Goal: Task Accomplishment & Management: Complete application form

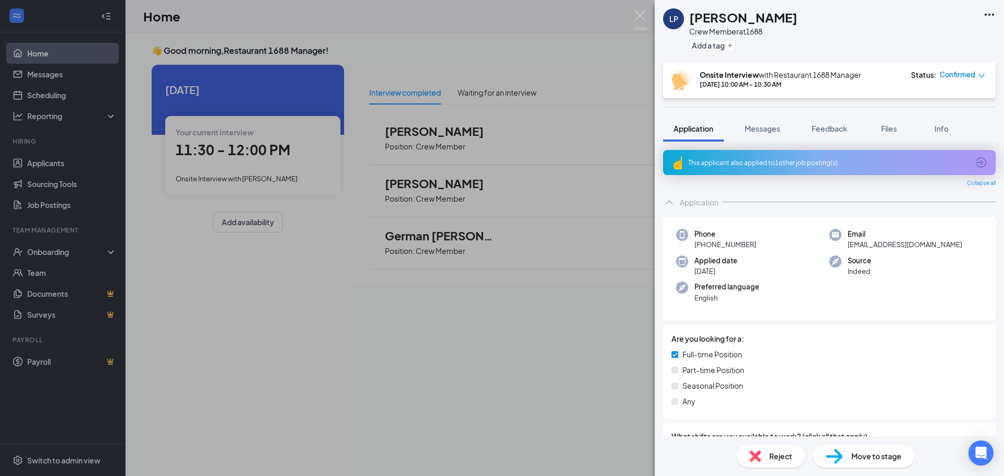
click at [582, 38] on div "LP [PERSON_NAME] Crew Member at 1688 Add a tag Onsite Interview with Restaurant…" at bounding box center [502, 238] width 1004 height 476
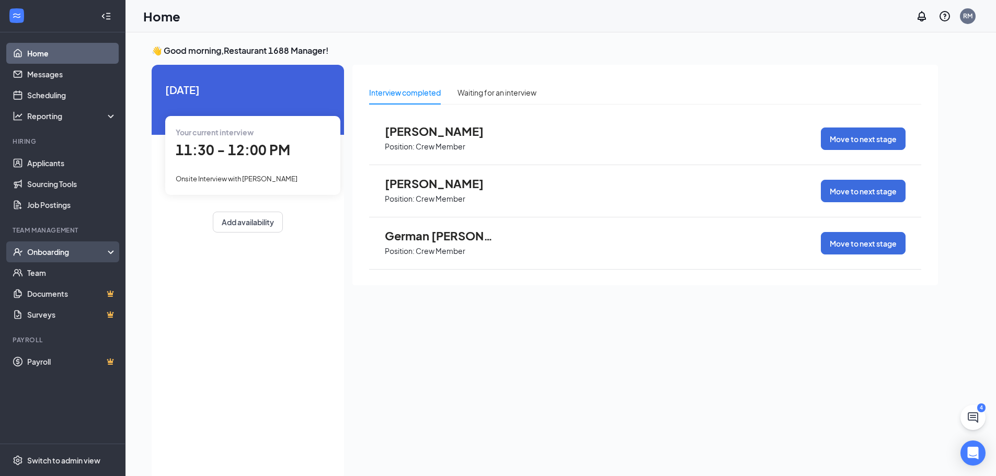
click at [73, 257] on div "Onboarding" at bounding box center [67, 252] width 81 height 10
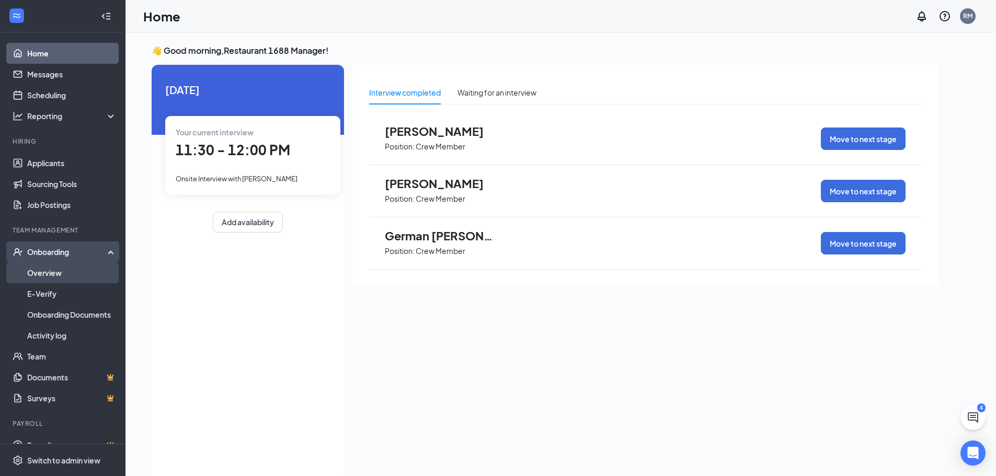
click at [64, 271] on link "Overview" at bounding box center [71, 273] width 89 height 21
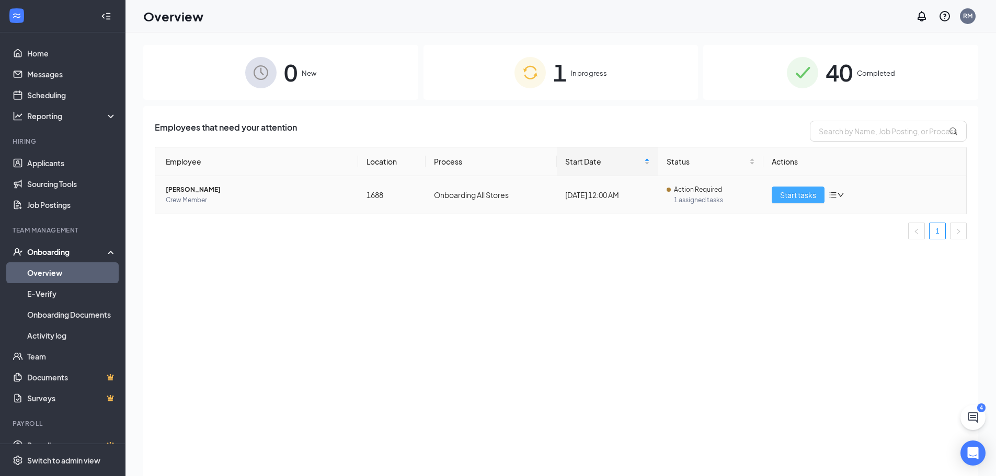
click at [806, 195] on span "Start tasks" at bounding box center [798, 195] width 36 height 12
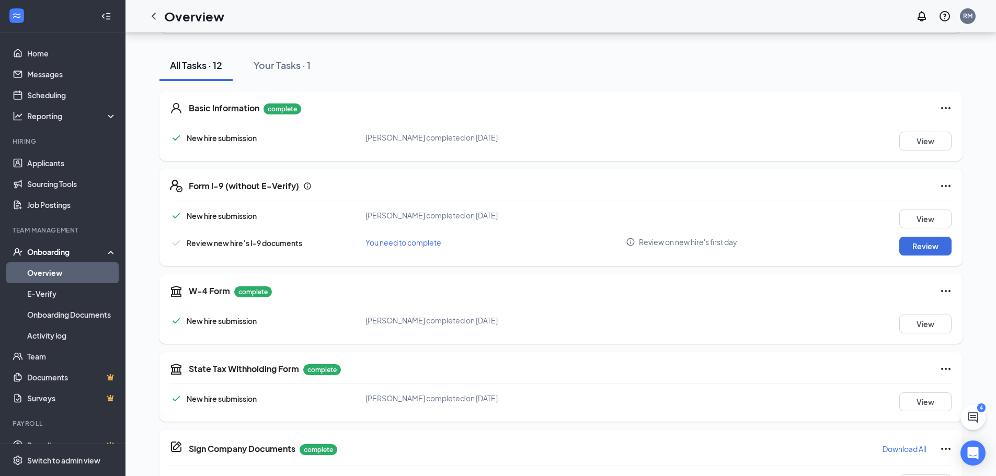
scroll to position [105, 0]
click at [928, 245] on button "Review" at bounding box center [925, 245] width 52 height 19
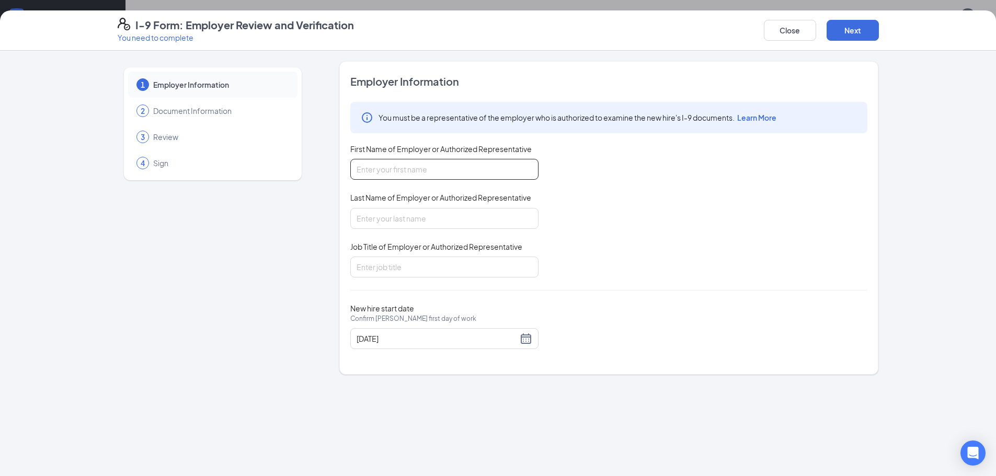
click at [430, 169] on input "First Name of Employer or Authorized Representative" at bounding box center [444, 169] width 188 height 21
type input "[PERSON_NAME]"
click at [432, 219] on input "Last Name of Employer or Authorized Representative" at bounding box center [444, 218] width 188 height 21
type input "[PERSON_NAME]"
click at [438, 263] on input "Job Title of Employer or Authorized Representative" at bounding box center [444, 267] width 188 height 21
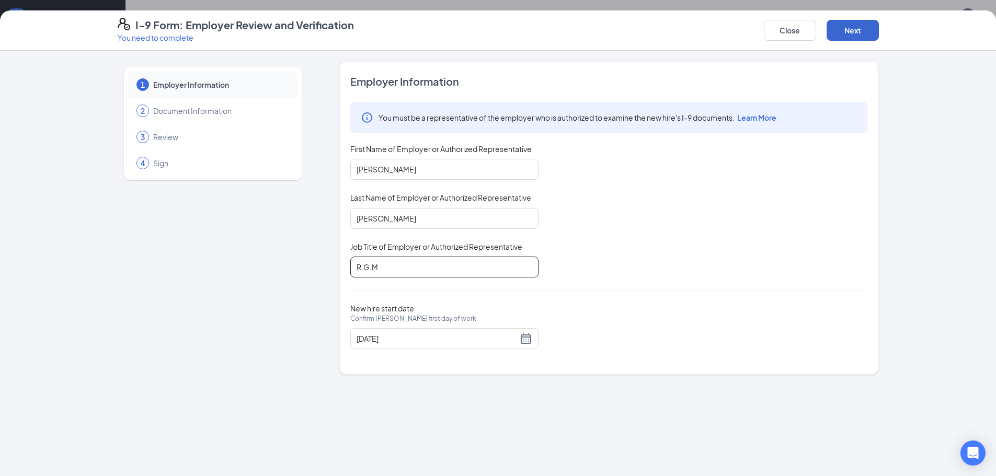
type input "R.G.M"
click at [862, 35] on button "Next" at bounding box center [853, 30] width 52 height 21
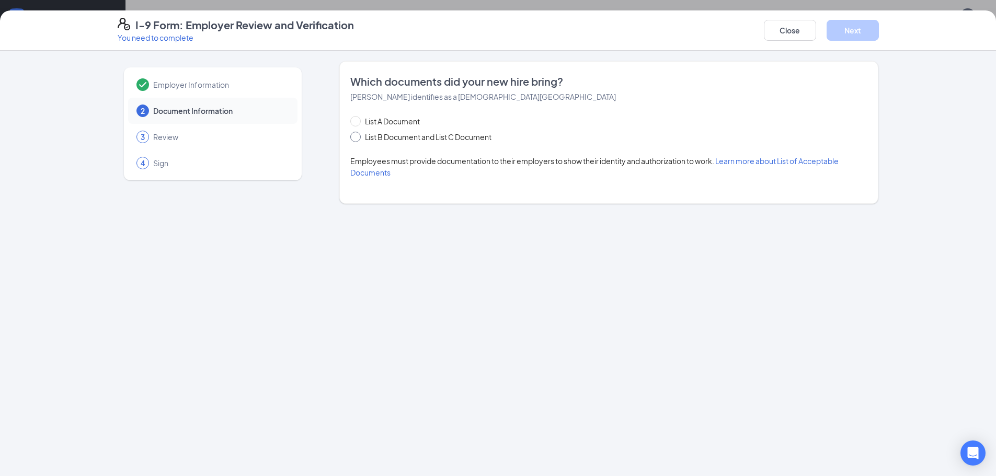
click at [355, 138] on input "List B Document and List C Document" at bounding box center [353, 135] width 7 height 7
radio input "true"
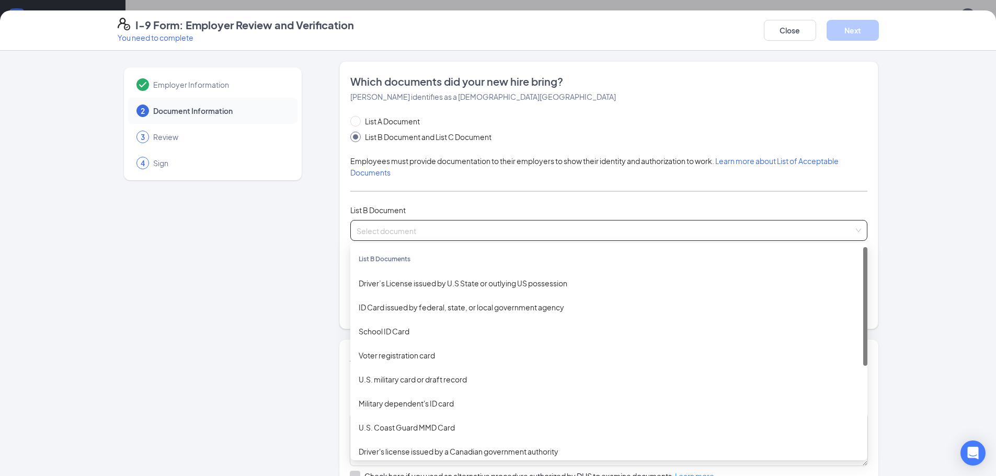
click at [390, 235] on input "search" at bounding box center [605, 229] width 497 height 16
click at [399, 286] on div "Driver’s License issued by U.S State or outlying US possession" at bounding box center [609, 284] width 500 height 12
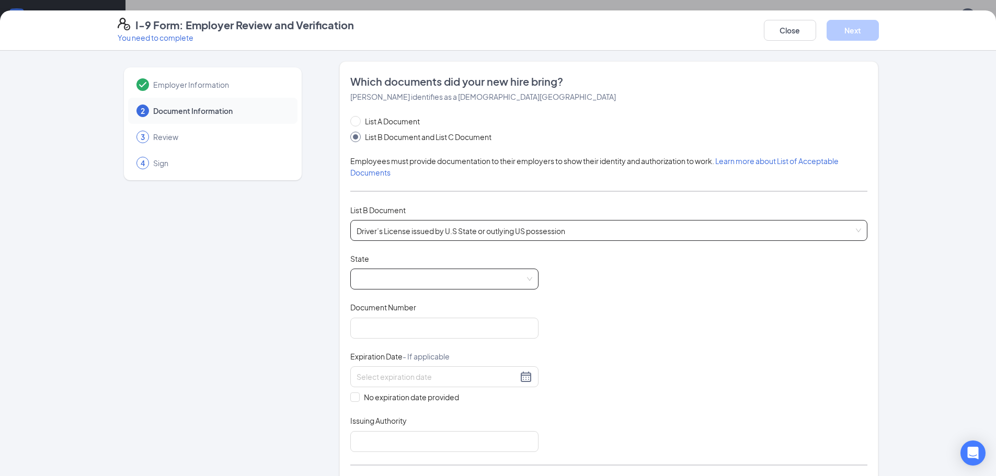
click at [385, 279] on span at bounding box center [445, 279] width 176 height 20
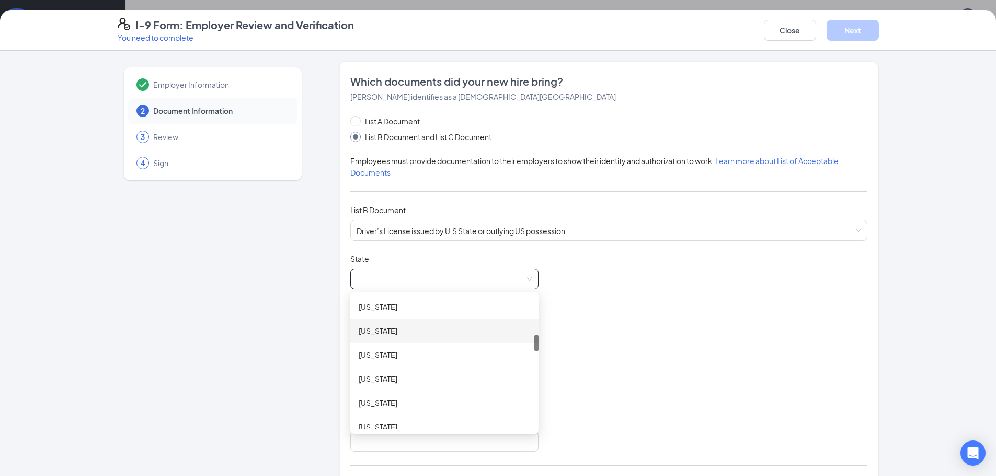
click at [375, 333] on div "[US_STATE]" at bounding box center [445, 331] width 172 height 12
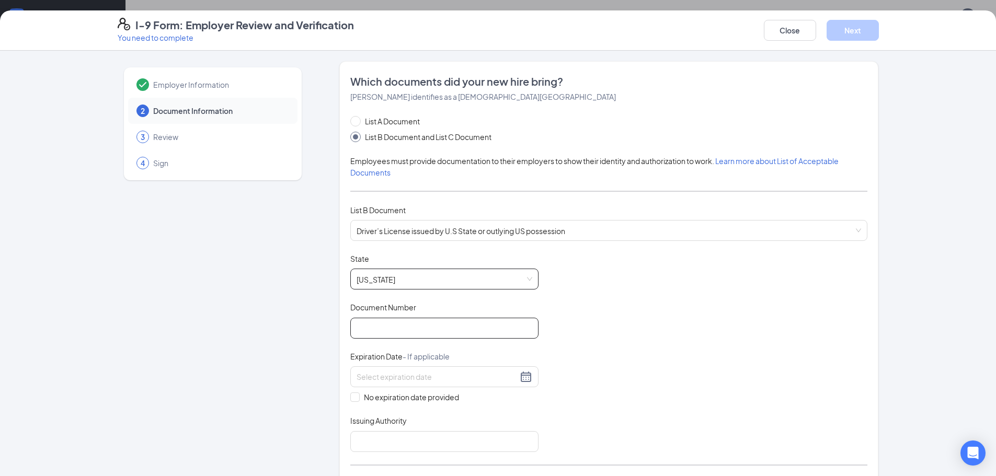
click at [400, 328] on input "Document Number" at bounding box center [444, 328] width 188 height 21
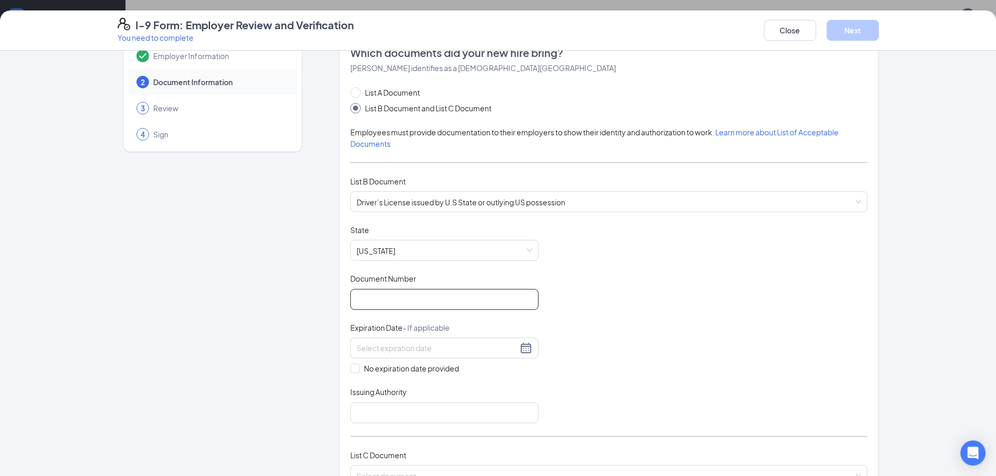
scroll to position [52, 0]
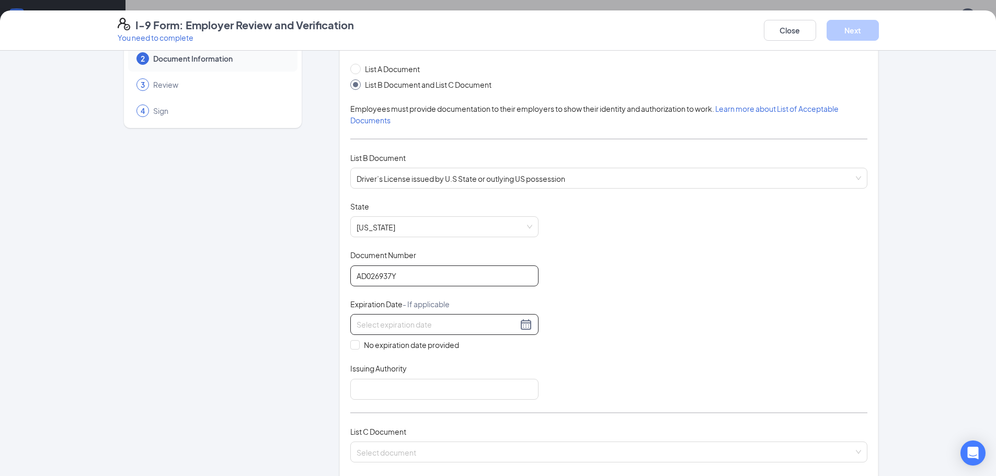
type input "AD026937Y"
click at [528, 326] on div at bounding box center [445, 324] width 176 height 13
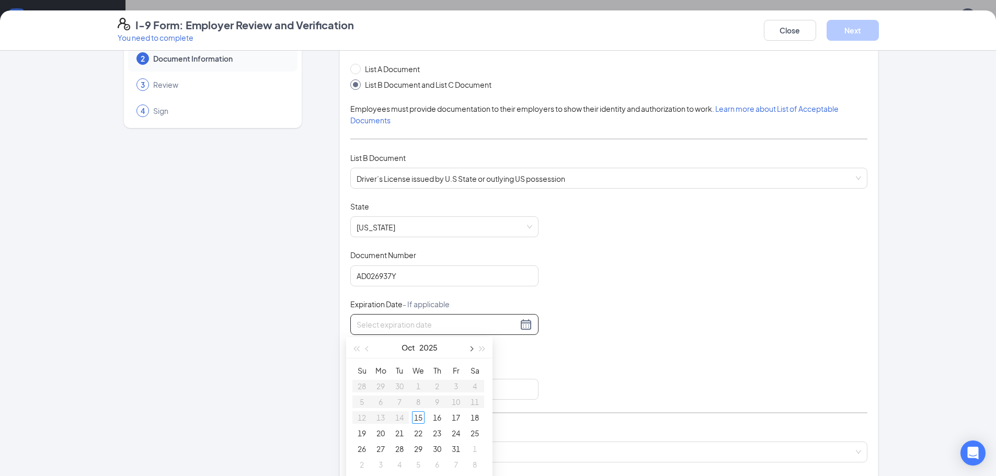
click at [470, 353] on button "button" at bounding box center [471, 347] width 12 height 21
click at [359, 350] on span "button" at bounding box center [356, 349] width 5 height 5
click at [365, 349] on button "button" at bounding box center [368, 347] width 12 height 21
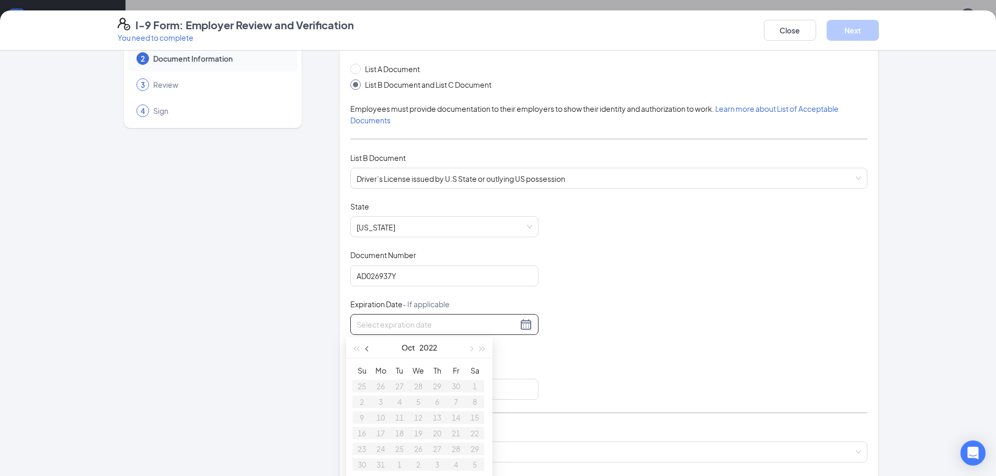
click at [365, 349] on button "button" at bounding box center [368, 347] width 12 height 21
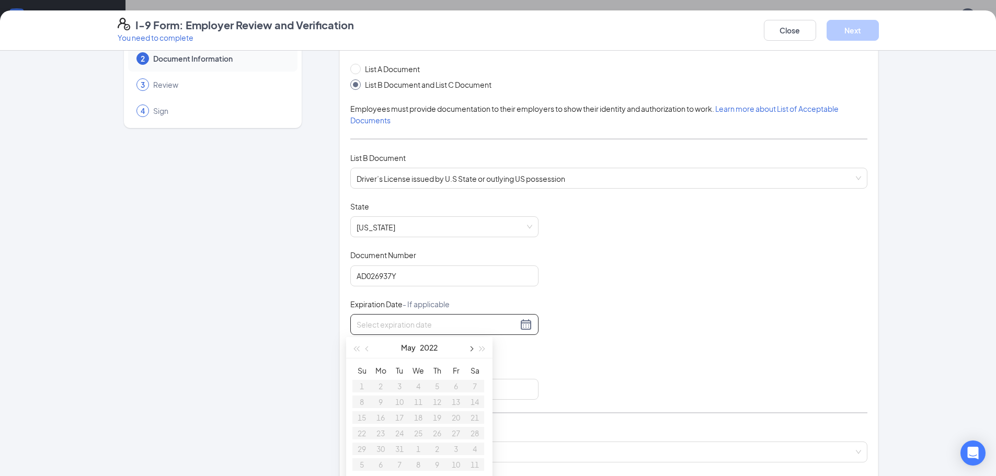
click at [472, 349] on span "button" at bounding box center [470, 349] width 5 height 5
click at [485, 350] on button "button" at bounding box center [483, 347] width 12 height 21
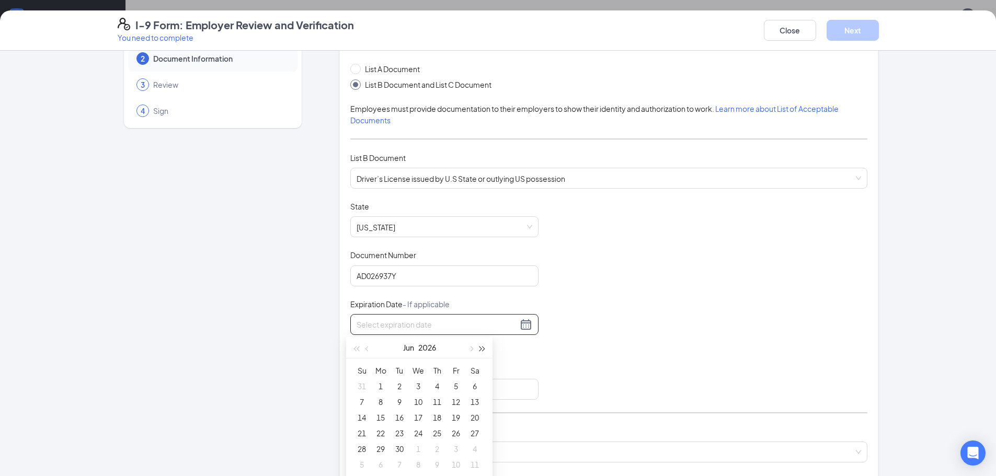
click at [485, 350] on button "button" at bounding box center [483, 347] width 12 height 21
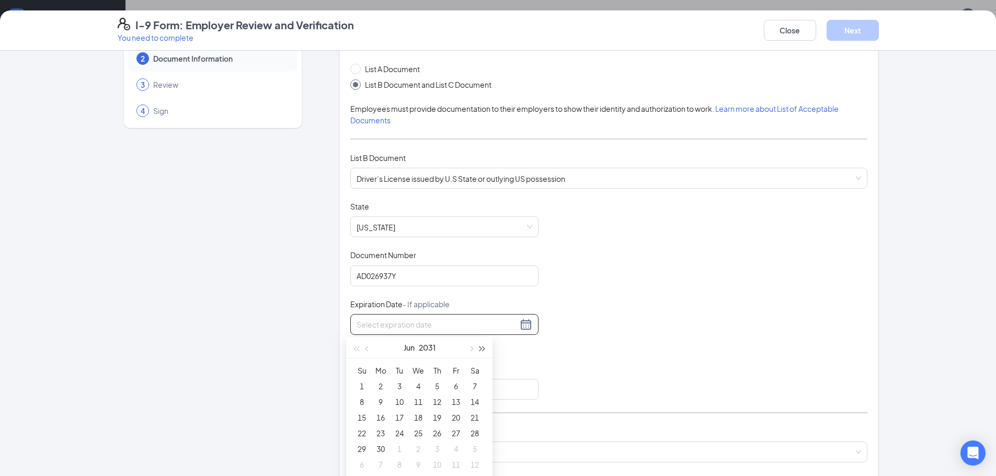
click at [485, 350] on button "button" at bounding box center [483, 347] width 12 height 21
type input "[DATE]"
click at [474, 386] on div "4" at bounding box center [475, 386] width 13 height 13
click at [385, 390] on input "Issuing Authority" at bounding box center [444, 389] width 188 height 21
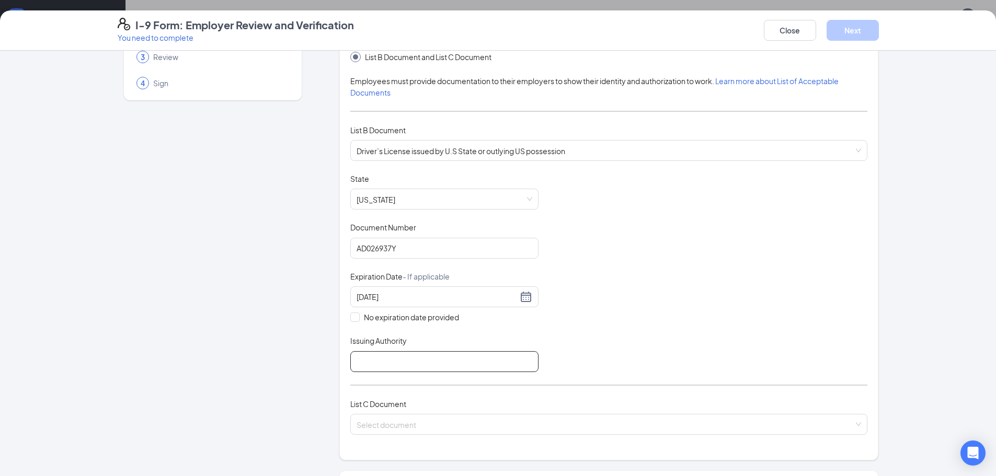
scroll to position [105, 0]
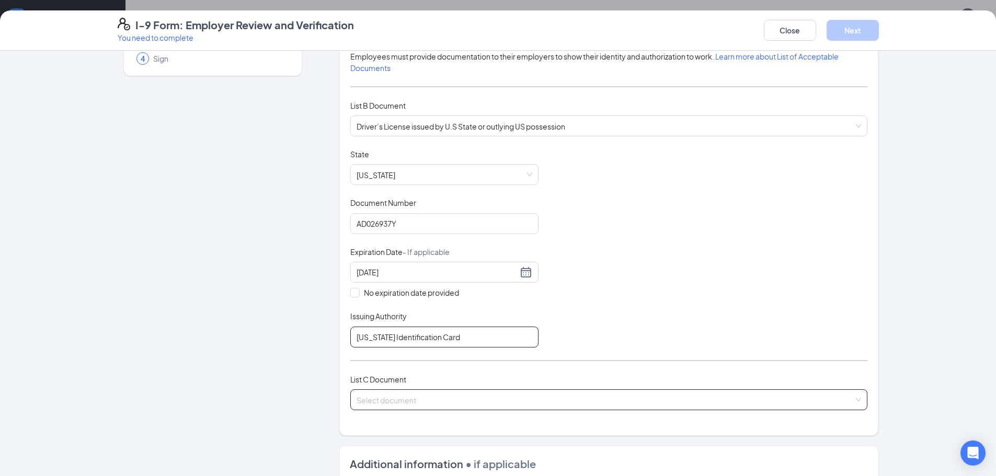
type input "[US_STATE] Identification Card"
click at [424, 401] on input "search" at bounding box center [605, 398] width 497 height 16
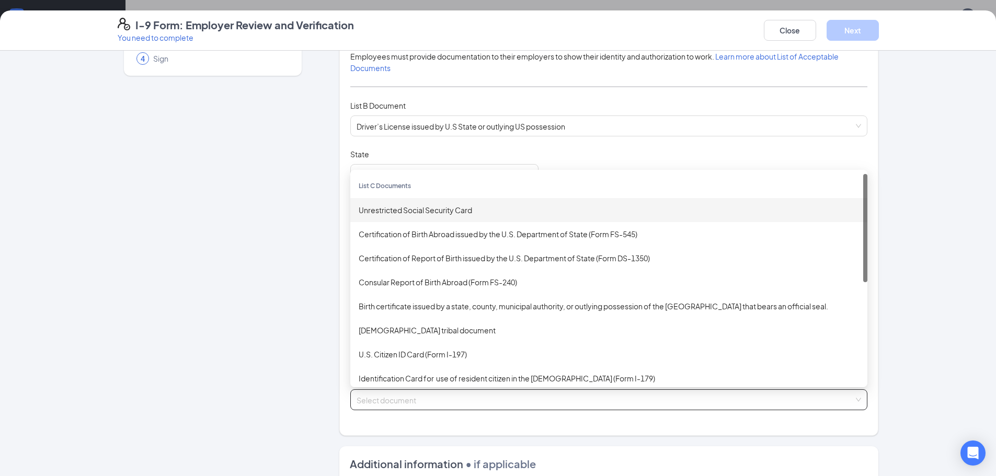
click at [423, 214] on div "Unrestricted Social Security Card" at bounding box center [609, 210] width 500 height 12
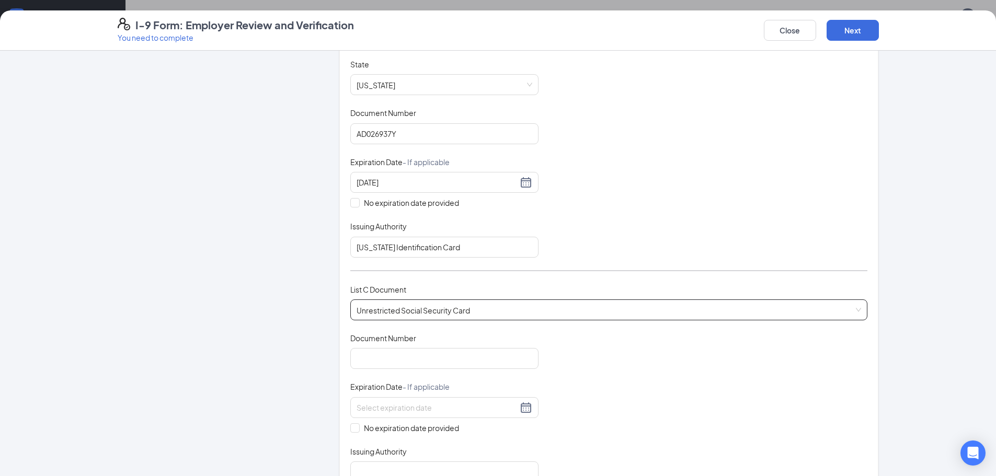
scroll to position [209, 0]
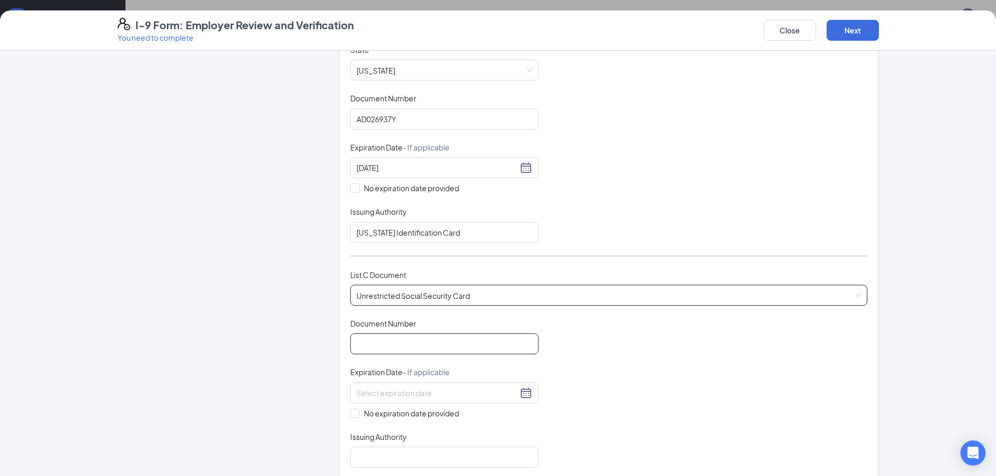
drag, startPoint x: 420, startPoint y: 342, endPoint x: 435, endPoint y: 338, distance: 15.2
click at [427, 339] on input "Document Number" at bounding box center [444, 344] width 188 height 21
type input "563672724"
click at [464, 393] on input at bounding box center [437, 394] width 161 height 12
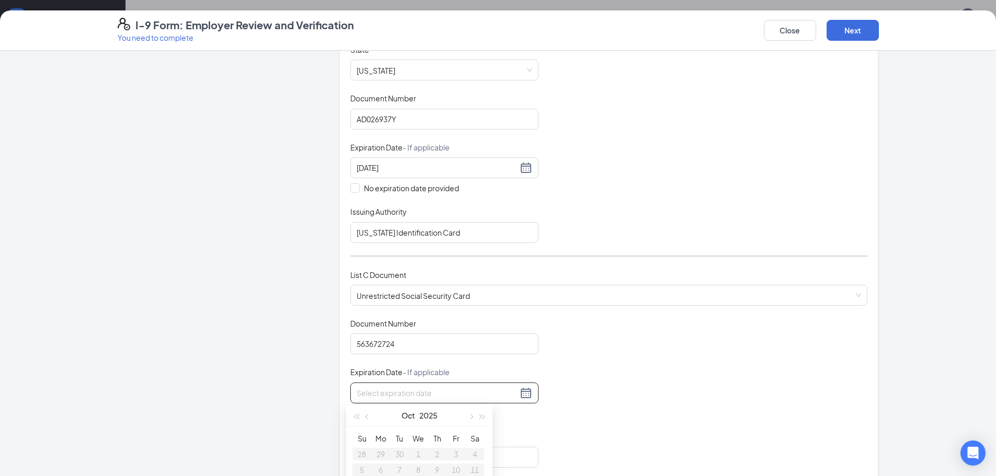
drag, startPoint x: 635, startPoint y: 420, endPoint x: 570, endPoint y: 415, distance: 65.6
click at [635, 421] on div "Document Title Unrestricted Social Security Card Document Number 563672724 Expi…" at bounding box center [608, 393] width 517 height 150
click at [350, 414] on input "No expiration date provided" at bounding box center [353, 412] width 7 height 7
checkbox input "true"
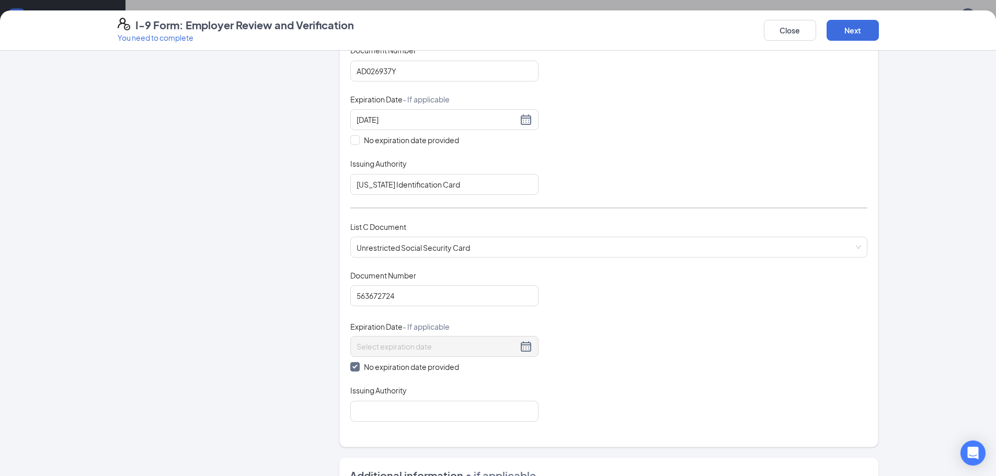
scroll to position [314, 0]
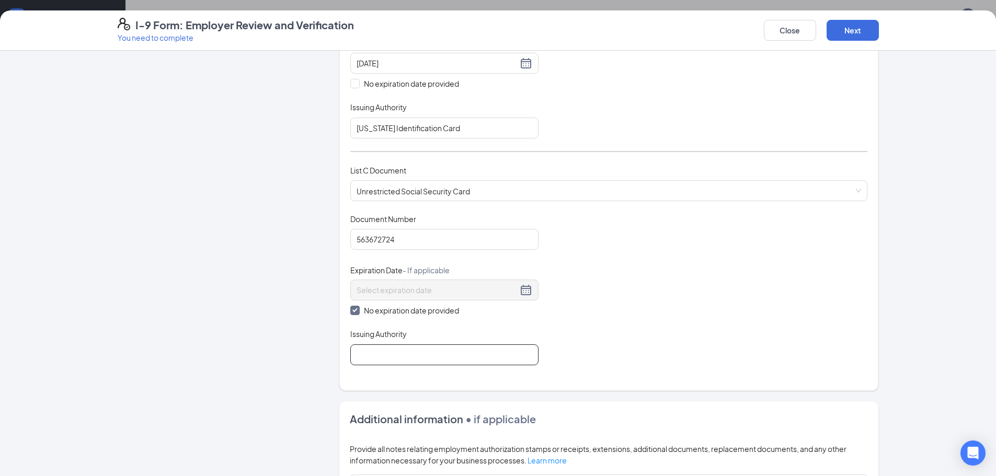
click at [474, 356] on input "Issuing Authority" at bounding box center [444, 355] width 188 height 21
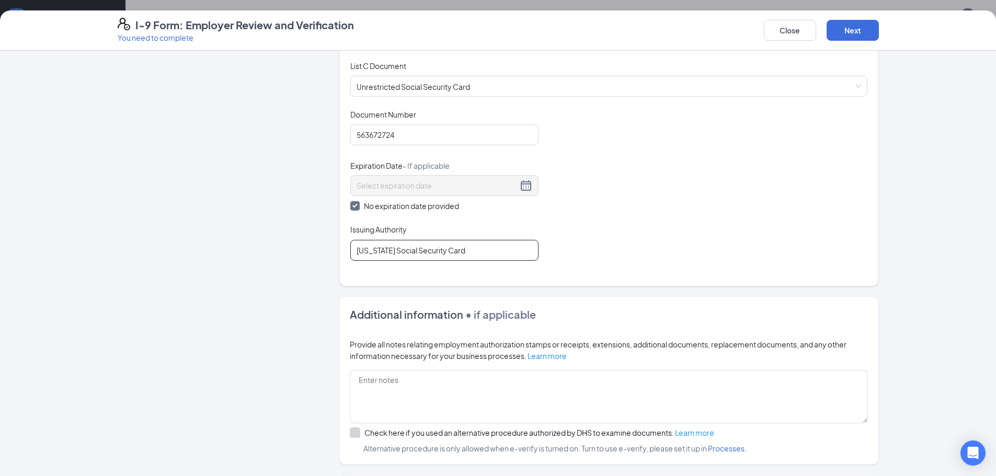
scroll to position [517, 0]
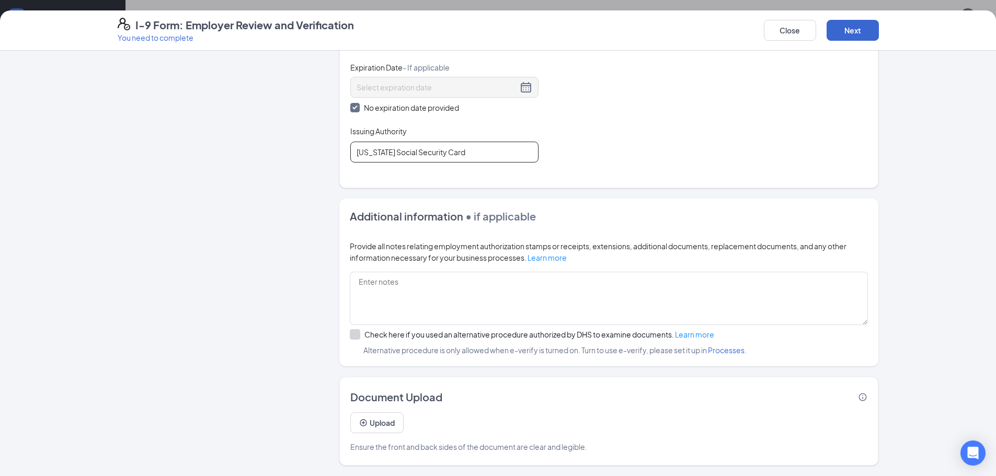
type input "[US_STATE] Social Security Card"
click at [849, 29] on button "Next" at bounding box center [853, 30] width 52 height 21
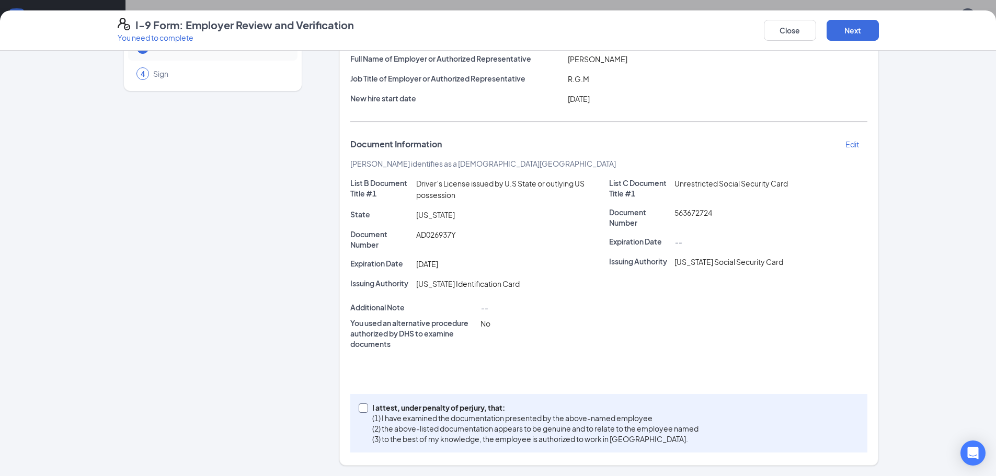
click at [359, 409] on input "I attest, under penalty of [PERSON_NAME], that: (1) I have examined the documen…" at bounding box center [362, 407] width 7 height 7
checkbox input "true"
click at [845, 29] on button "Next" at bounding box center [853, 30] width 52 height 21
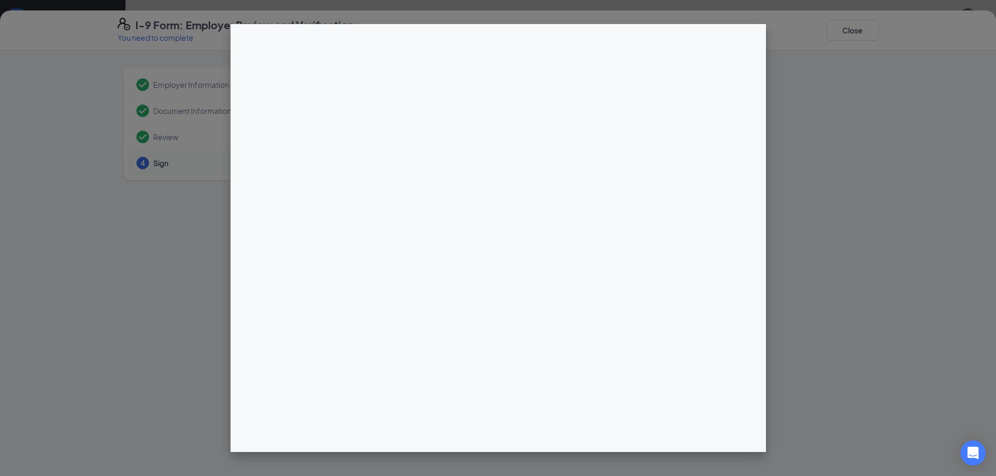
click at [499, 152] on div "I-9 Form: Employer Review and Verification You need to complete Close Employer …" at bounding box center [498, 238] width 996 height 476
